Goal: Information Seeking & Learning: Understand process/instructions

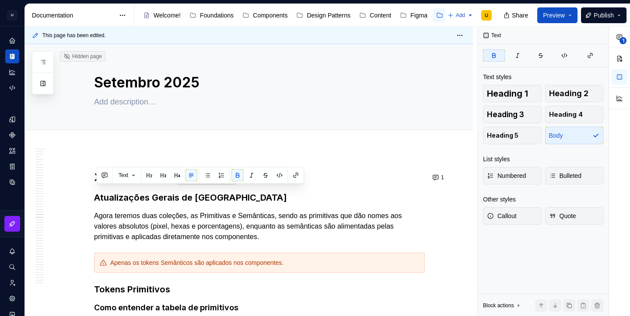
scroll to position [9, 0]
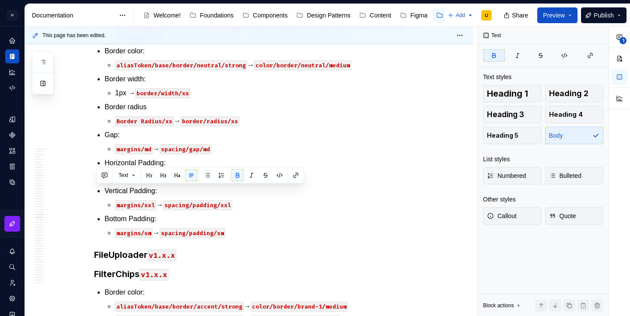
type textarea "*"
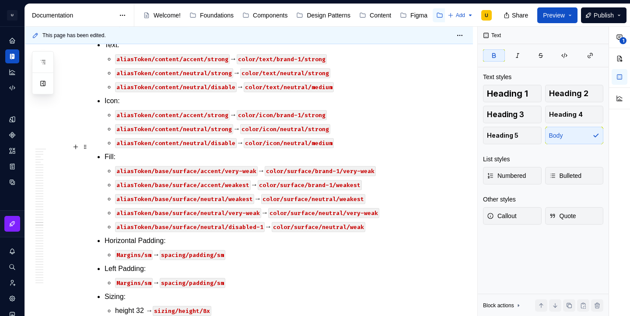
scroll to position [24096, 0]
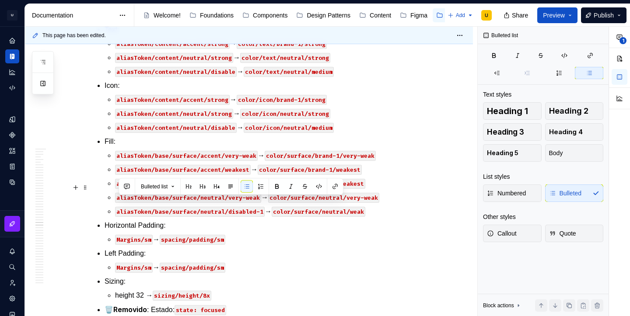
drag, startPoint x: 240, startPoint y: 201, endPoint x: 177, endPoint y: 195, distance: 63.7
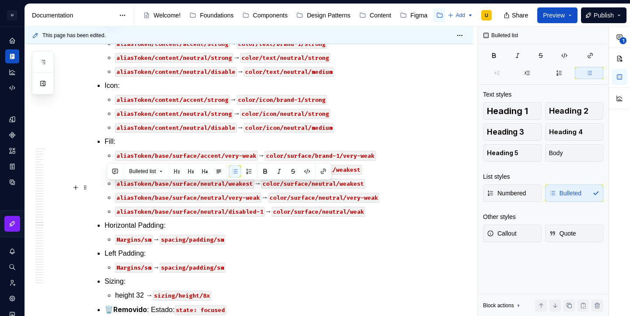
drag, startPoint x: 237, startPoint y: 230, endPoint x: 103, endPoint y: 187, distance: 141.2
copy ul "Horizontal Padding: margins/xxl → spacing/padding/xxl Vertical Padding: margins…"
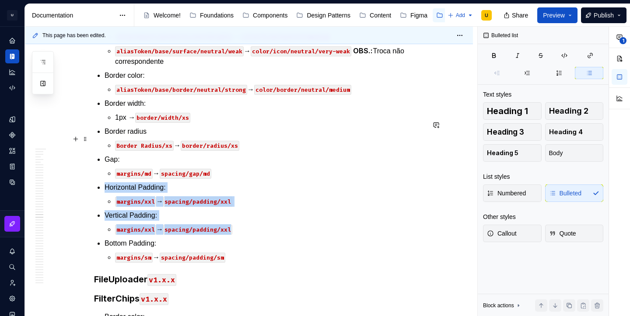
scroll to position [23638, 0]
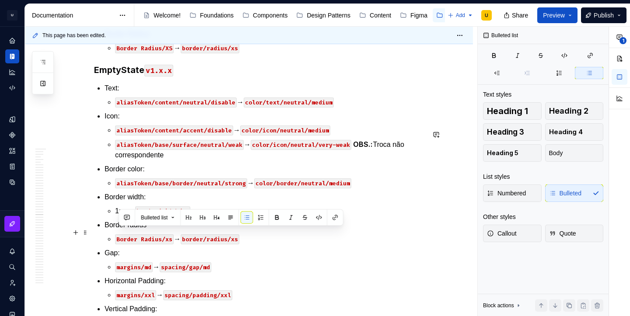
copy p "margins/xl → spacing/padding/xl"
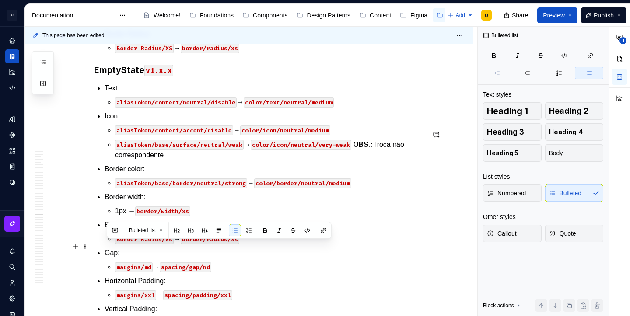
drag, startPoint x: 247, startPoint y: 258, endPoint x: 99, endPoint y: 249, distance: 148.5
copy li "Left Padding: margins/xl → spacing/padding/xl"
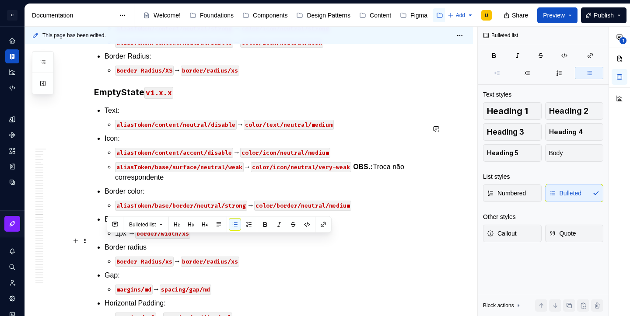
drag, startPoint x: 231, startPoint y: 255, endPoint x: 103, endPoint y: 243, distance: 129.1
copy li "Left Padding: margins/xl → spacing/padding/xl"
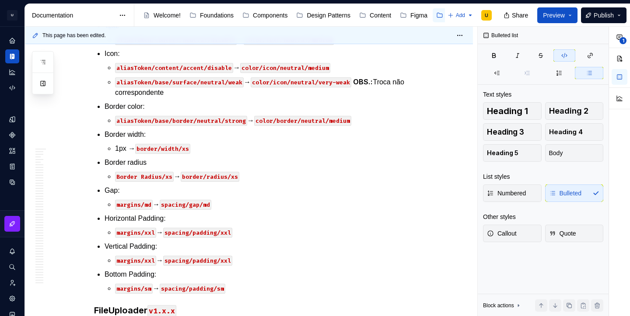
scroll to position [23766, 0]
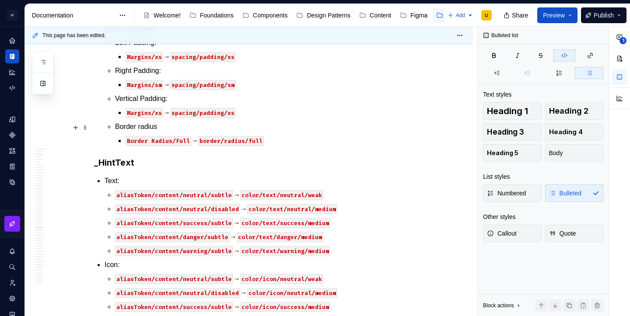
scroll to position [24782, 0]
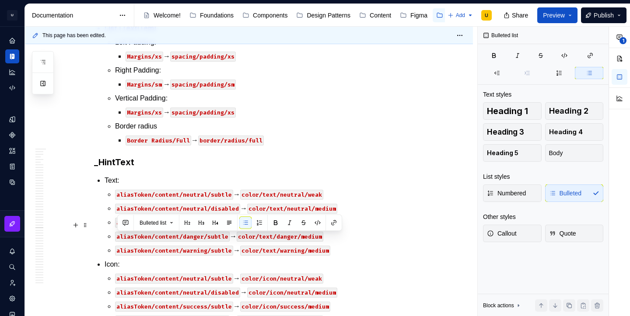
drag, startPoint x: 228, startPoint y: 253, endPoint x: 123, endPoint y: 233, distance: 106.8
copy li "Gap: margins/SM → spacing/gap/sm"
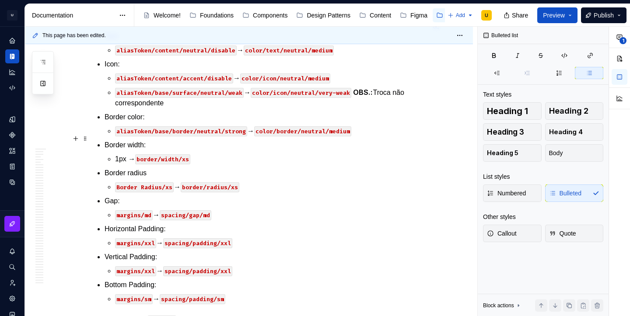
scroll to position [23735, 0]
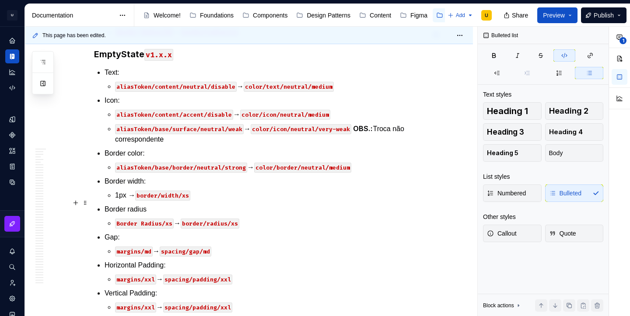
scroll to position [23736, 0]
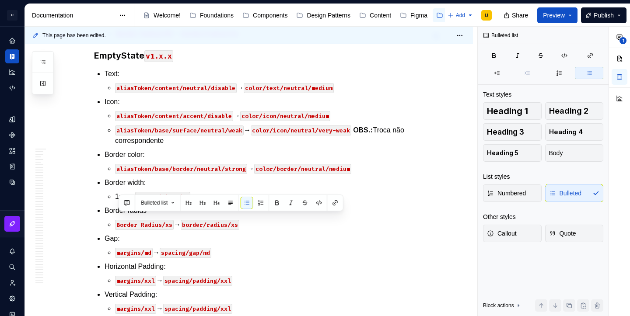
copy p "margins/xs → spacing/padding/xs"
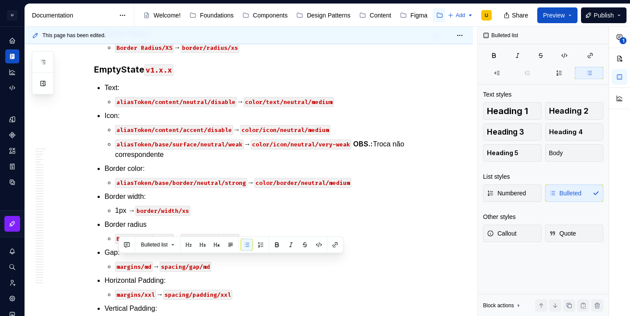
copy p "margins/xl → spacing/padding/xl"
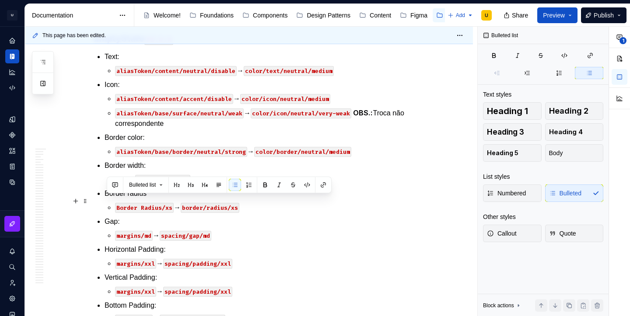
drag, startPoint x: 238, startPoint y: 231, endPoint x: 101, endPoint y: 198, distance: 140.8
copy li "Top Padding: margins/xl → spacing/padding/xl margins/md → spacing/padding/md"
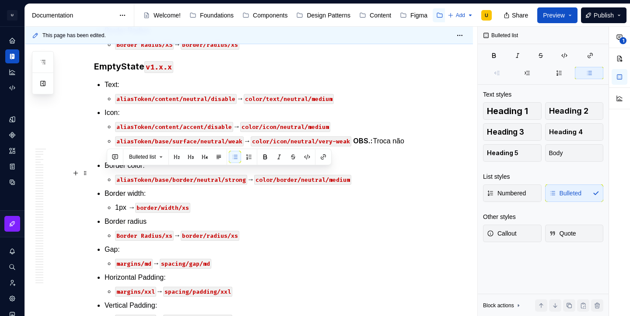
drag, startPoint x: 230, startPoint y: 187, endPoint x: 102, endPoint y: 175, distance: 129.1
copy li "Right Padding: margins/xs → spacing/padding/xs"
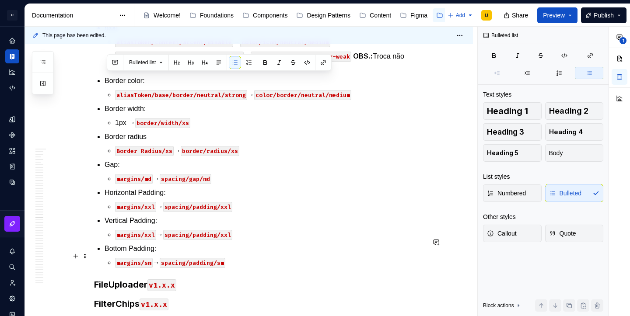
scroll to position [23951, 0]
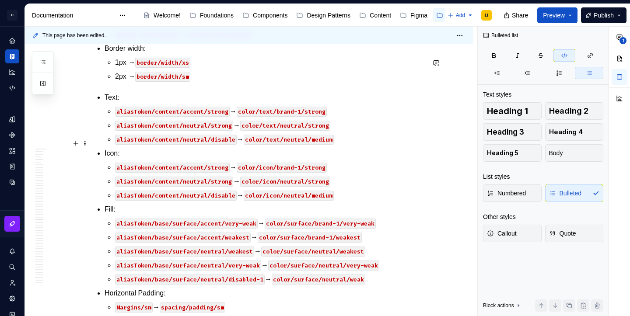
scroll to position [24281, 0]
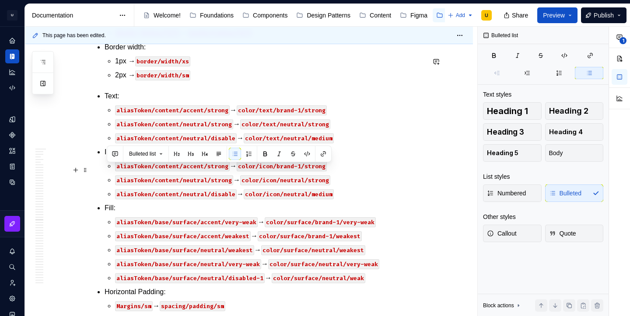
drag, startPoint x: 198, startPoint y: 187, endPoint x: 104, endPoint y: 167, distance: 95.7
copy li "Border width: 1px → border/width/xs"
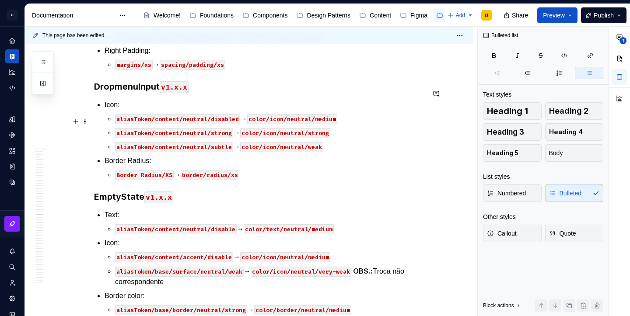
scroll to position [23717, 0]
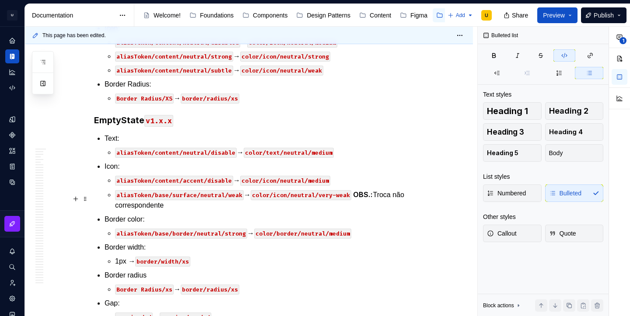
scroll to position [23791, 0]
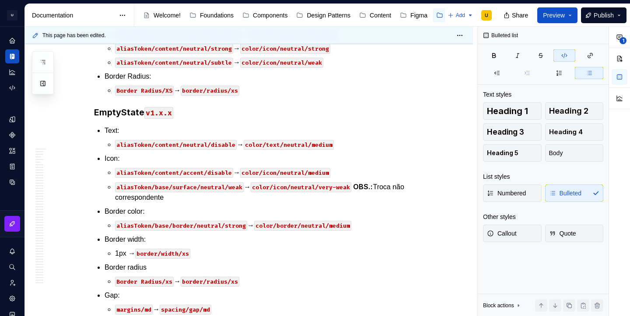
type textarea "*"
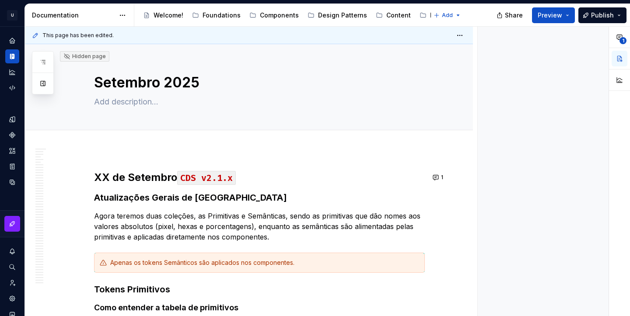
type textarea "*"
